Goal: Transaction & Acquisition: Purchase product/service

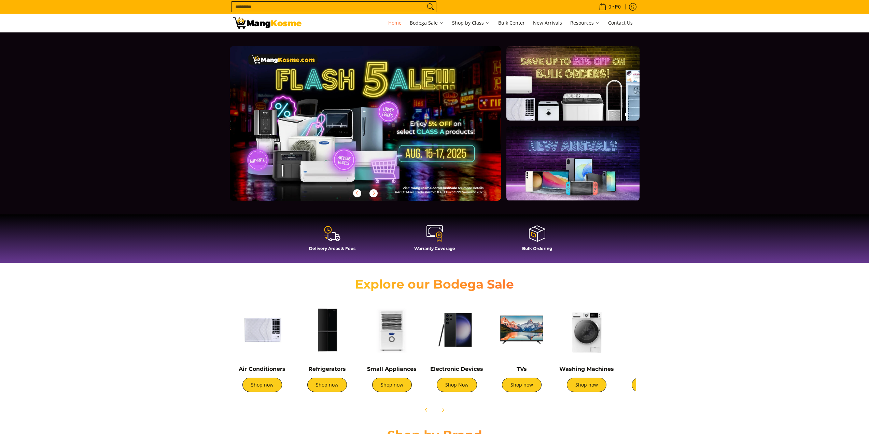
click at [366, 7] on input "Search..." at bounding box center [328, 7] width 193 height 10
type input "********"
click at [425, 2] on button "Search" at bounding box center [430, 7] width 11 height 10
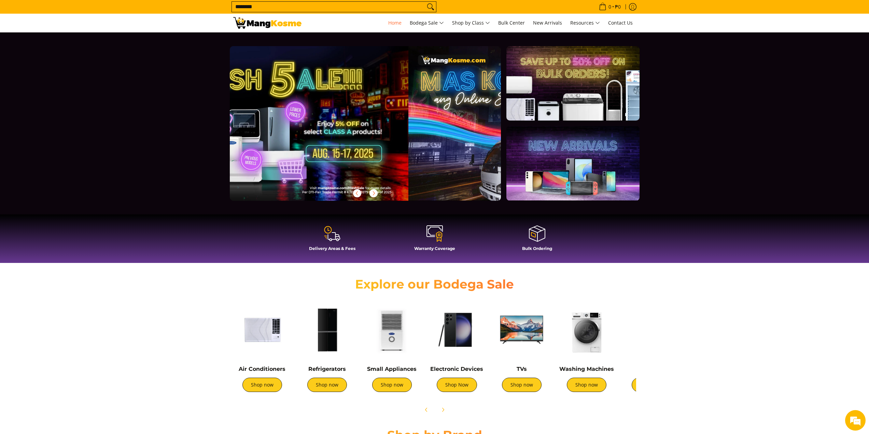
scroll to position [0, 271]
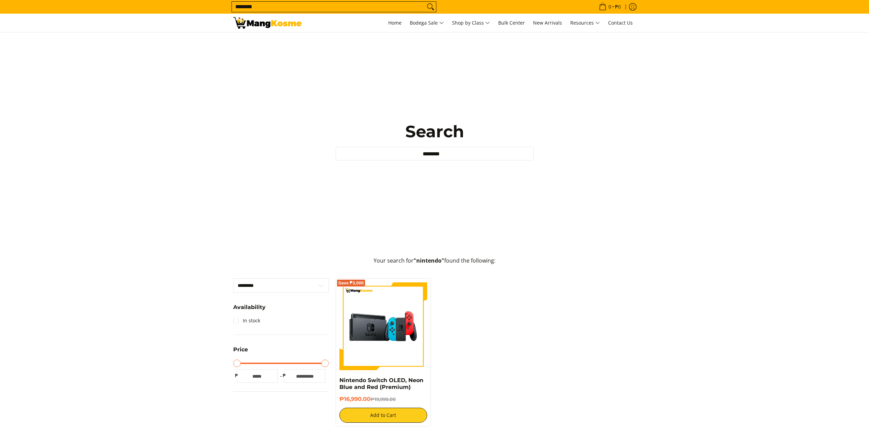
scroll to position [68, 0]
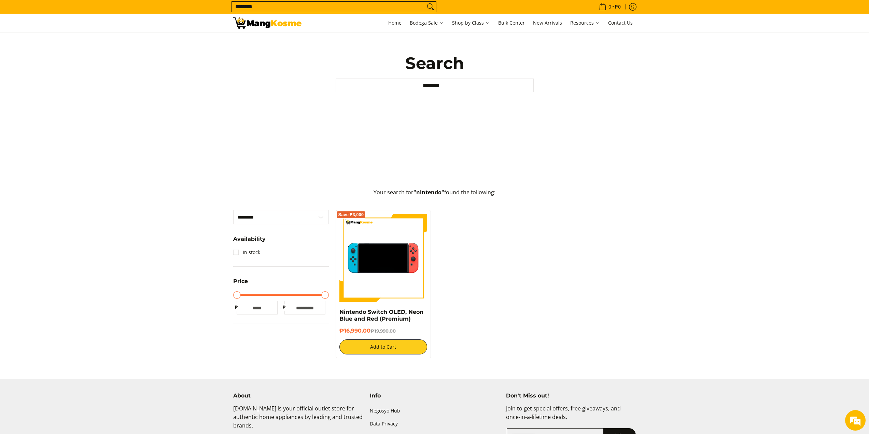
click at [396, 269] on img at bounding box center [383, 258] width 88 height 88
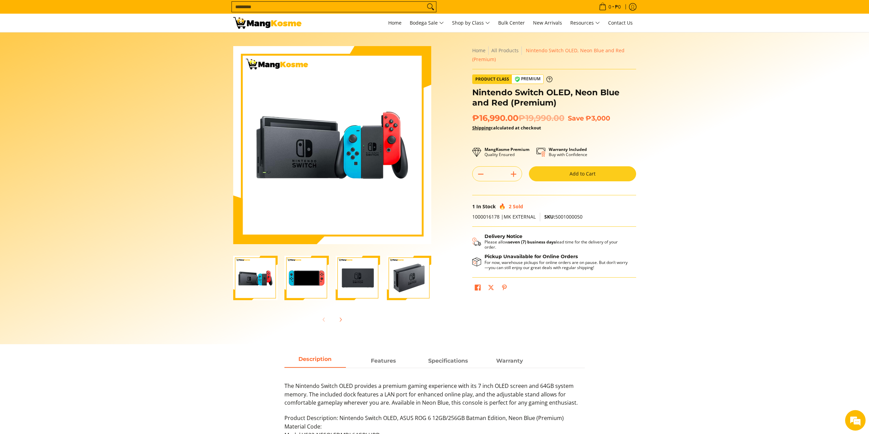
click at [310, 282] on img "Nintendo Switch OLED, Neon Blue and Red (Premium)-2" at bounding box center [306, 278] width 44 height 44
